Goal: Transaction & Acquisition: Purchase product/service

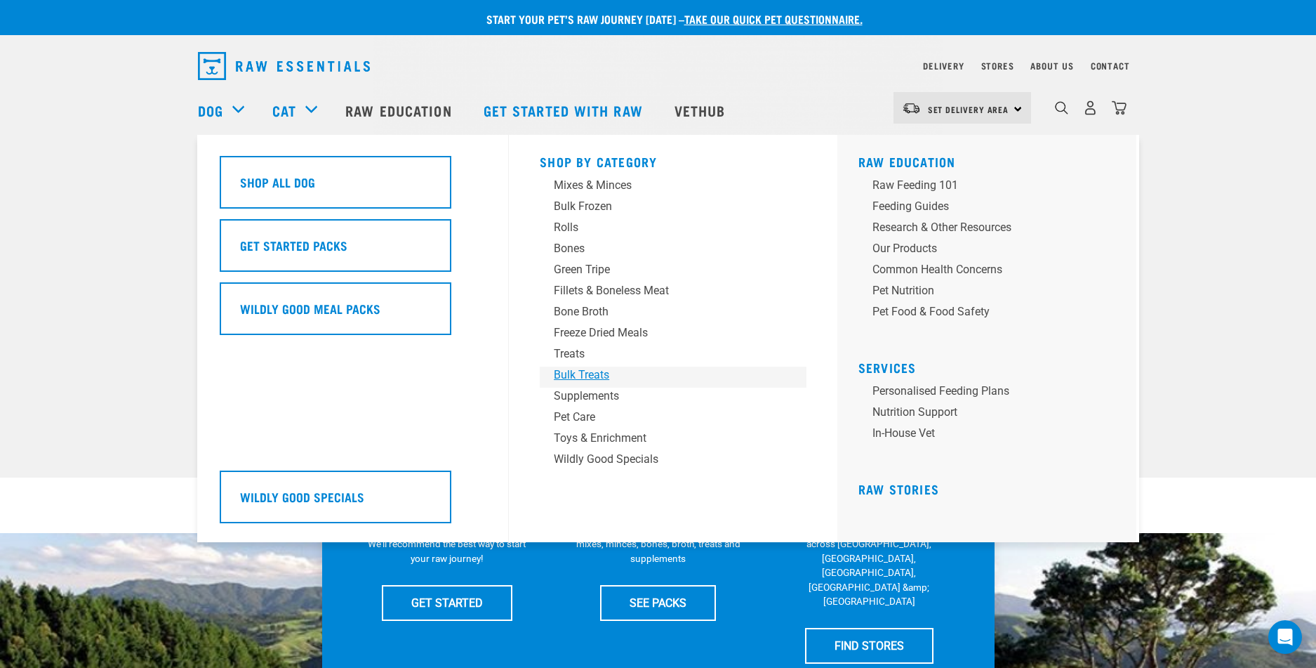
click at [605, 371] on div "Bulk Treats" at bounding box center [663, 374] width 219 height 17
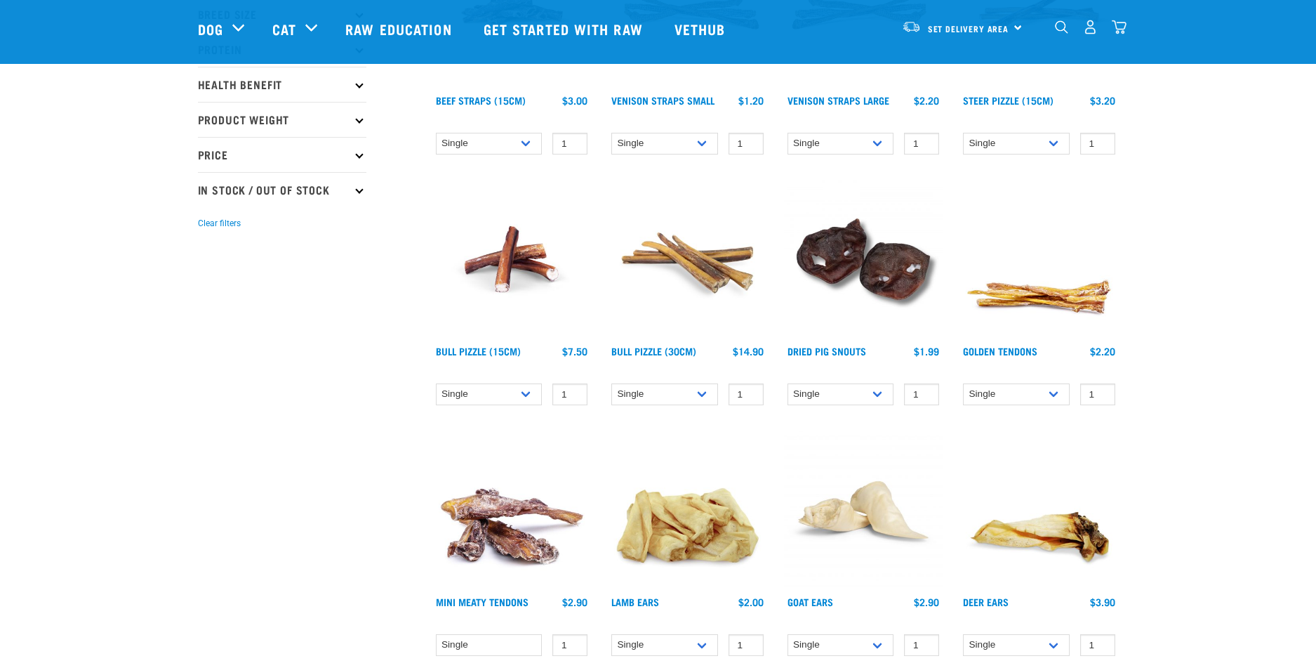
click at [685, 326] on img at bounding box center [687, 259] width 159 height 159
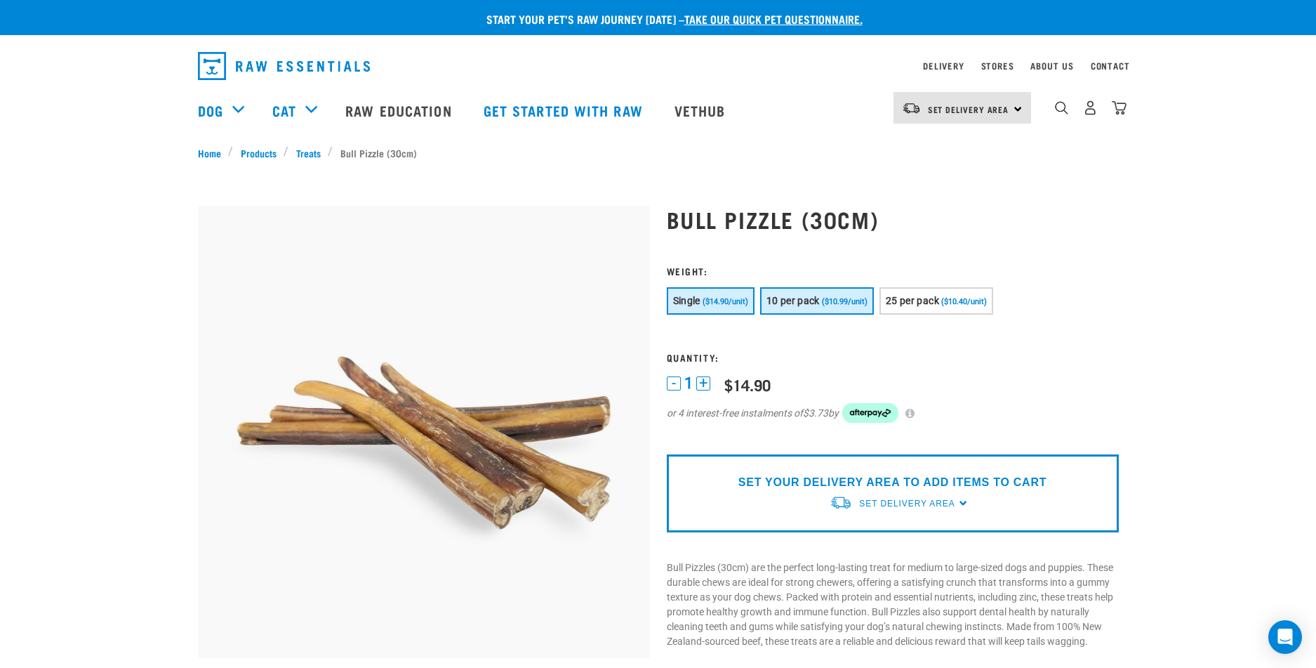
click at [835, 297] on span "($10.99/unit)" at bounding box center [845, 301] width 46 height 9
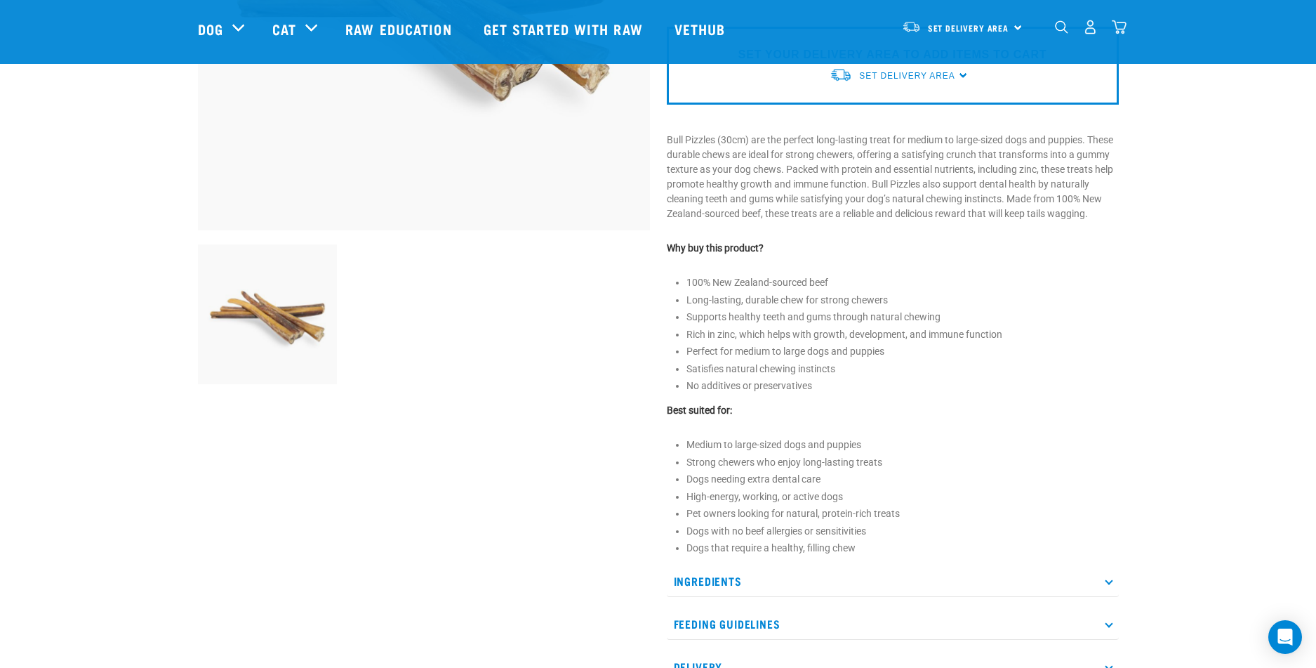
scroll to position [491, 0]
